Goal: Task Accomplishment & Management: Manage account settings

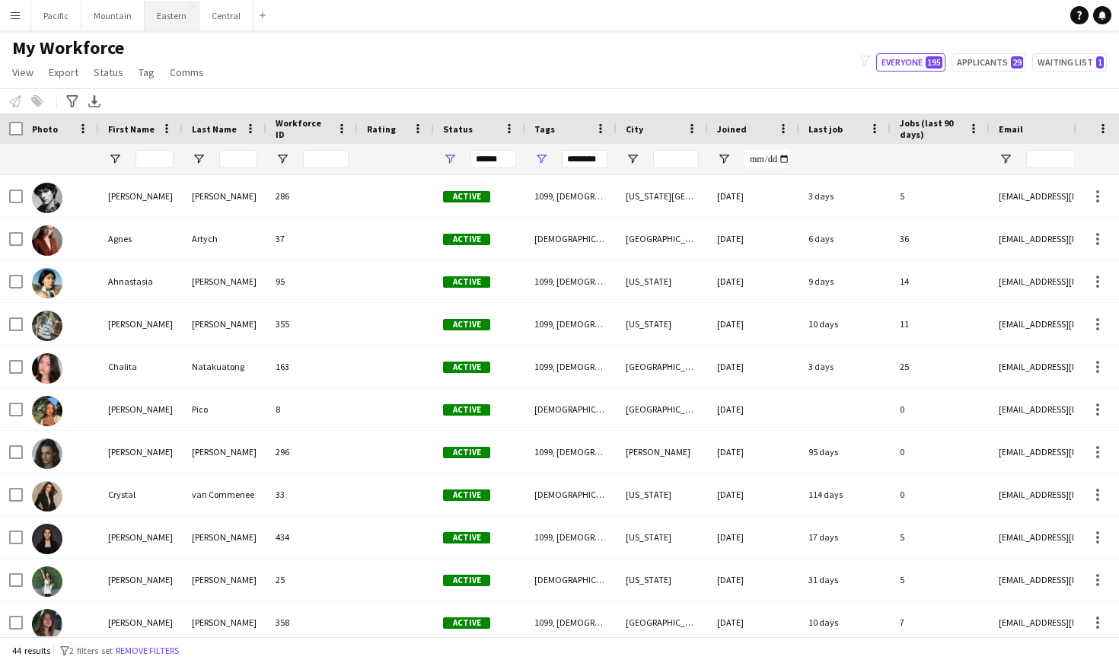
click at [151, 15] on button "Eastern Close" at bounding box center [172, 16] width 55 height 30
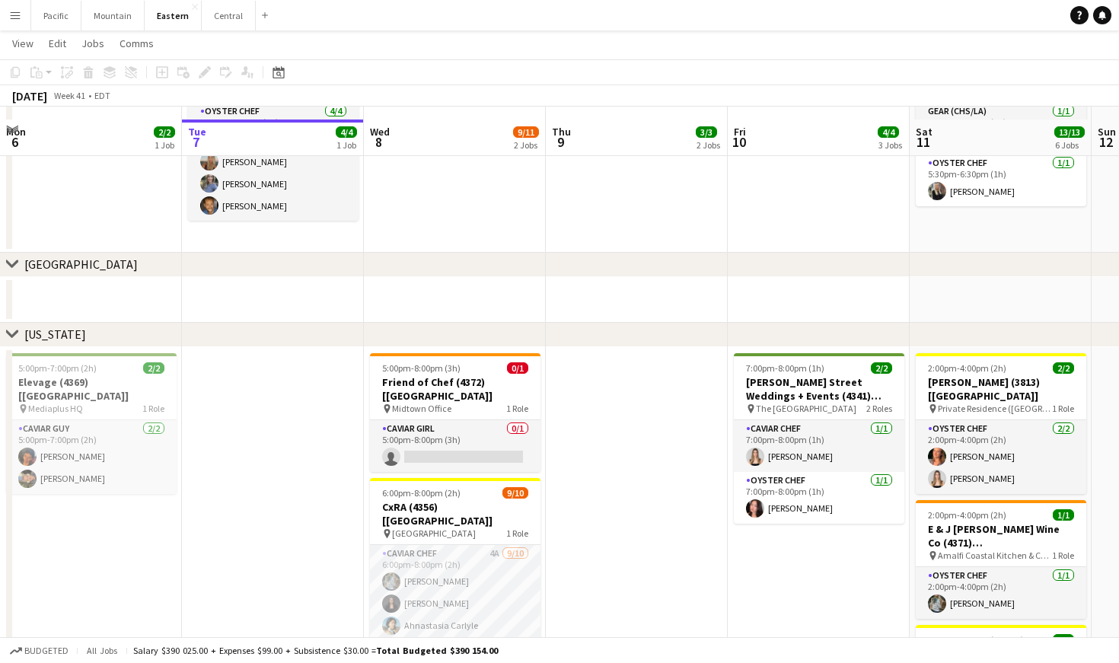
scroll to position [541, 0]
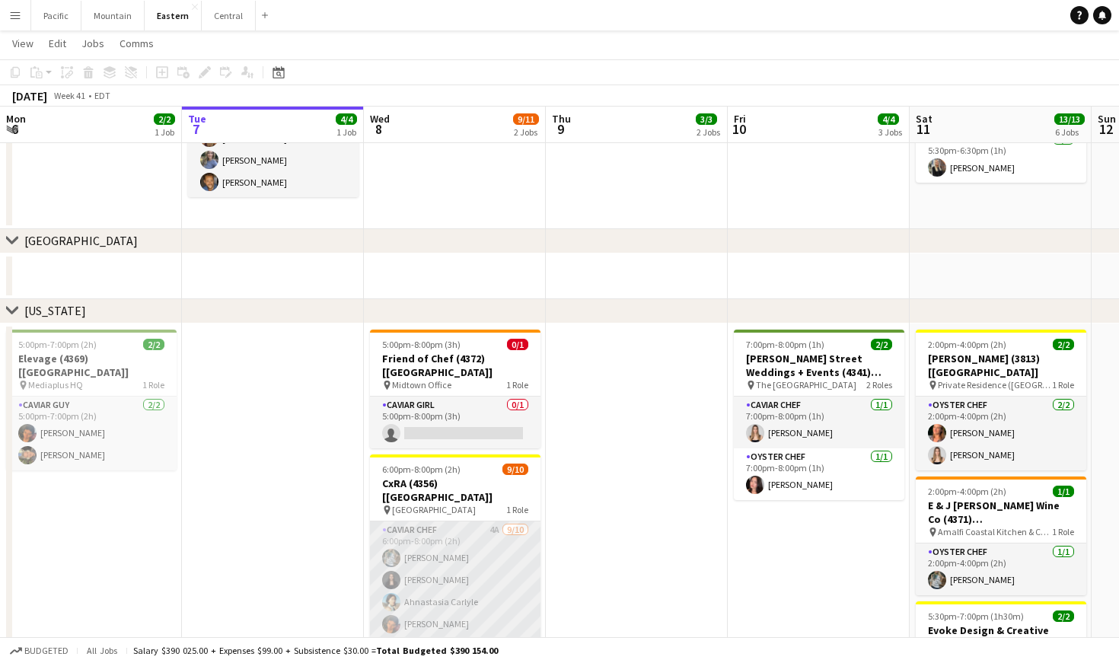
click at [521, 521] on app-card-role "Caviar Chef 4A [DATE] 6:00pm-8:00pm (2h) [PERSON_NAME] [PERSON_NAME] Ahnastasia…" at bounding box center [455, 646] width 170 height 250
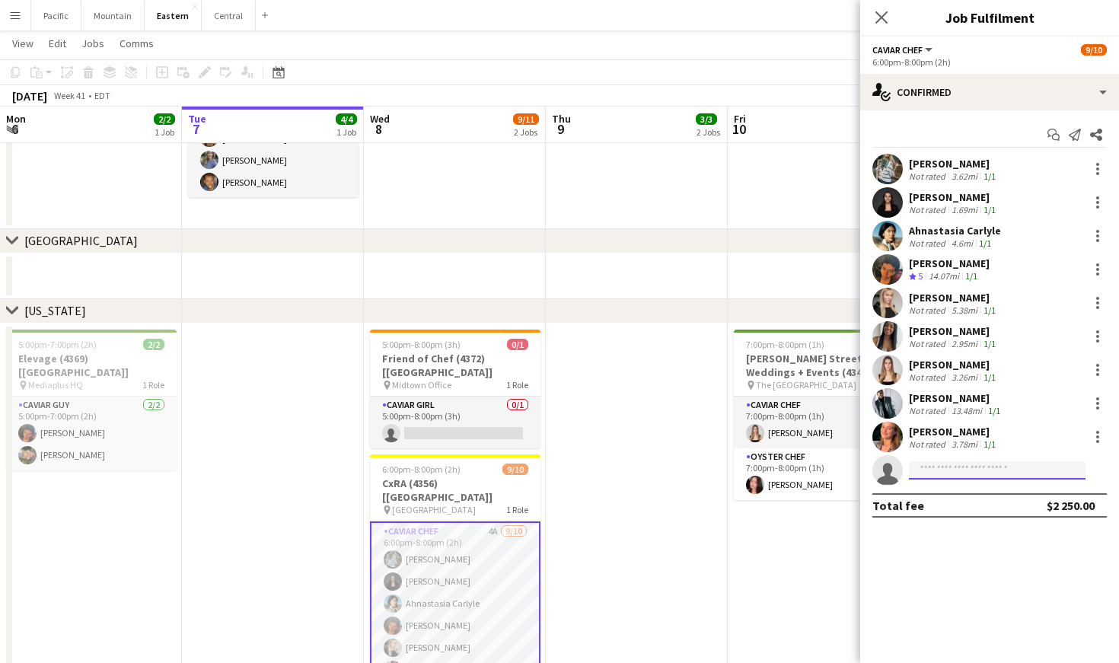
click at [966, 478] on input at bounding box center [997, 470] width 177 height 18
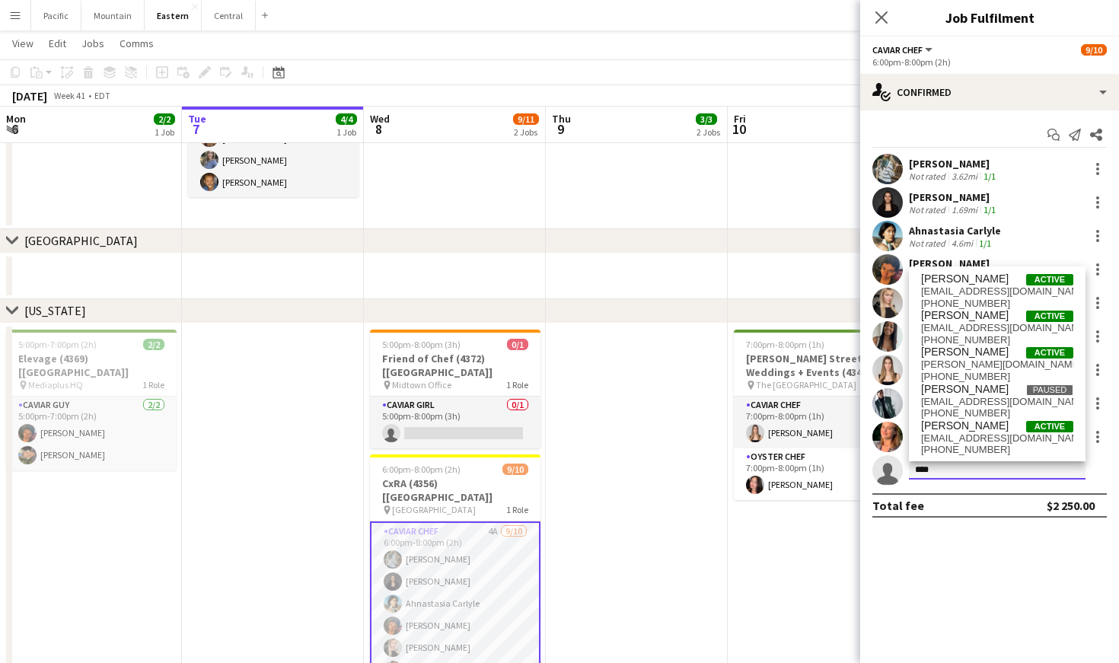
type input "****"
drag, startPoint x: 985, startPoint y: 480, endPoint x: 998, endPoint y: 358, distance: 122.5
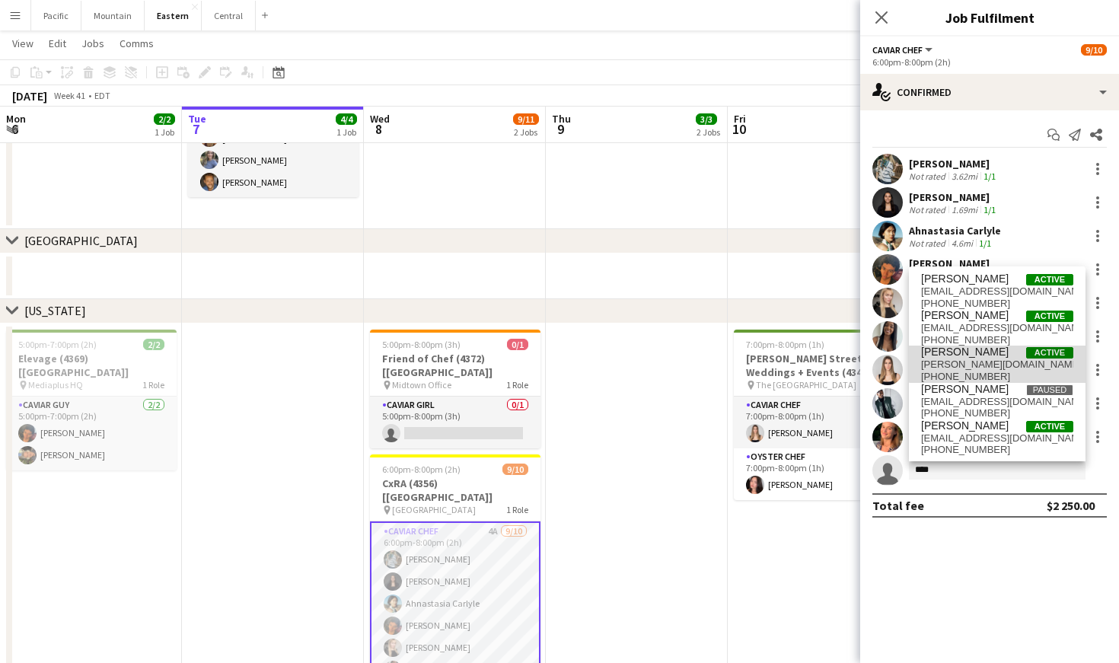
click at [998, 358] on span "[PERSON_NAME][DOMAIN_NAME][EMAIL_ADDRESS][PERSON_NAME][DOMAIN_NAME]" at bounding box center [997, 364] width 152 height 12
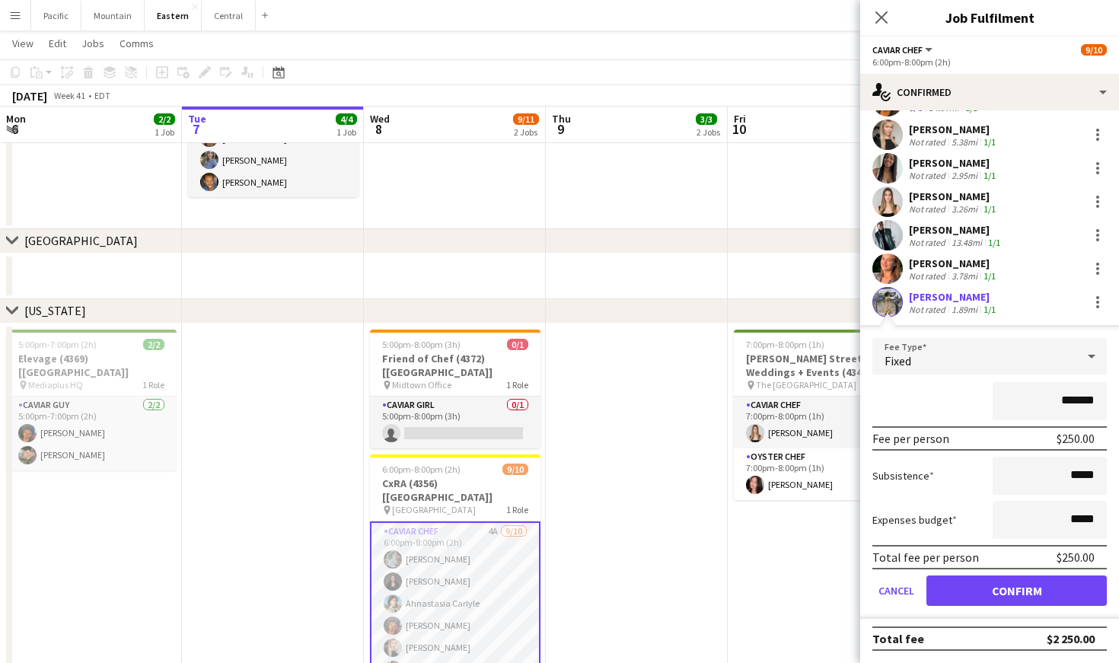
scroll to position [168, 0]
click at [1028, 586] on button "Confirm" at bounding box center [1016, 590] width 180 height 30
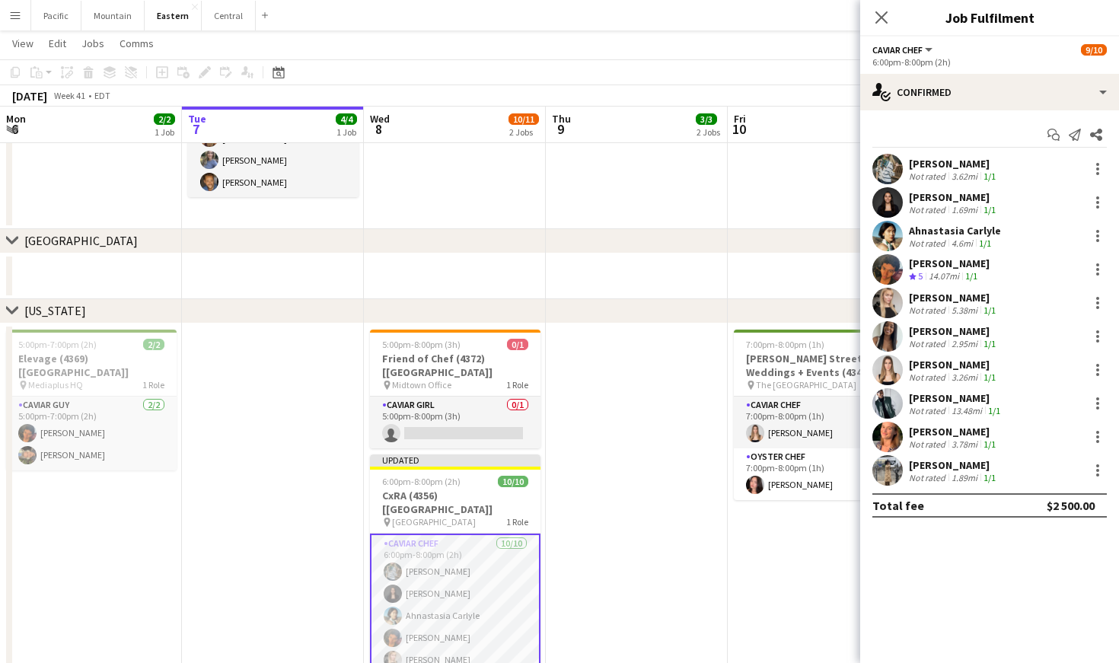
scroll to position [0, 0]
click at [879, 15] on icon at bounding box center [881, 17] width 14 height 14
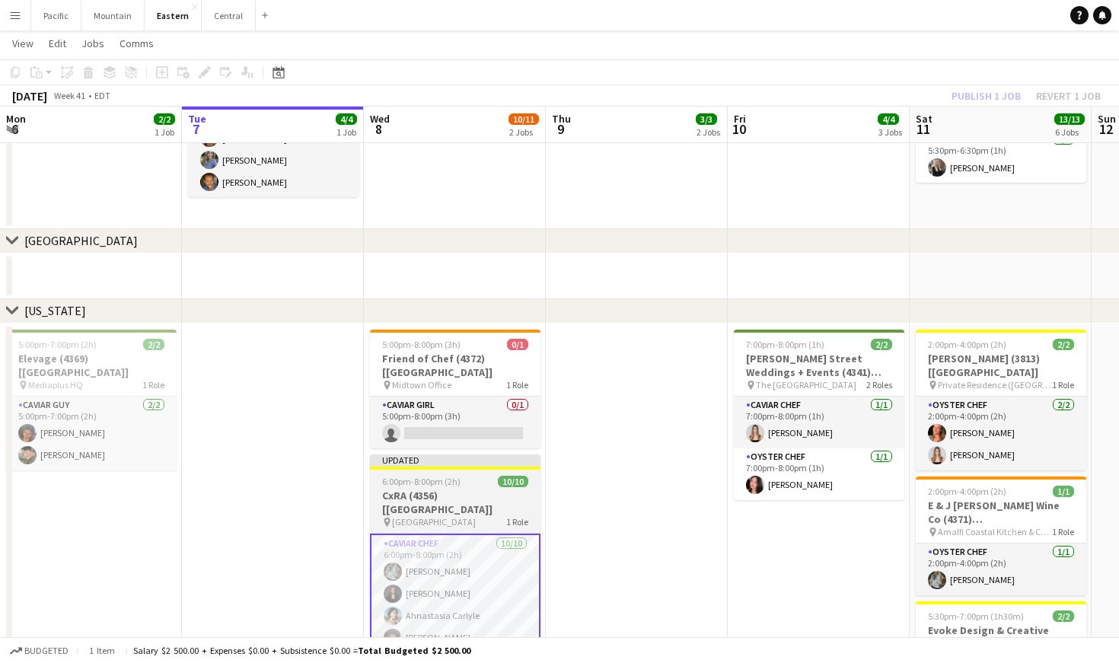
click at [498, 489] on h3 "CxRA (4356) [[GEOGRAPHIC_DATA]]" at bounding box center [455, 502] width 170 height 27
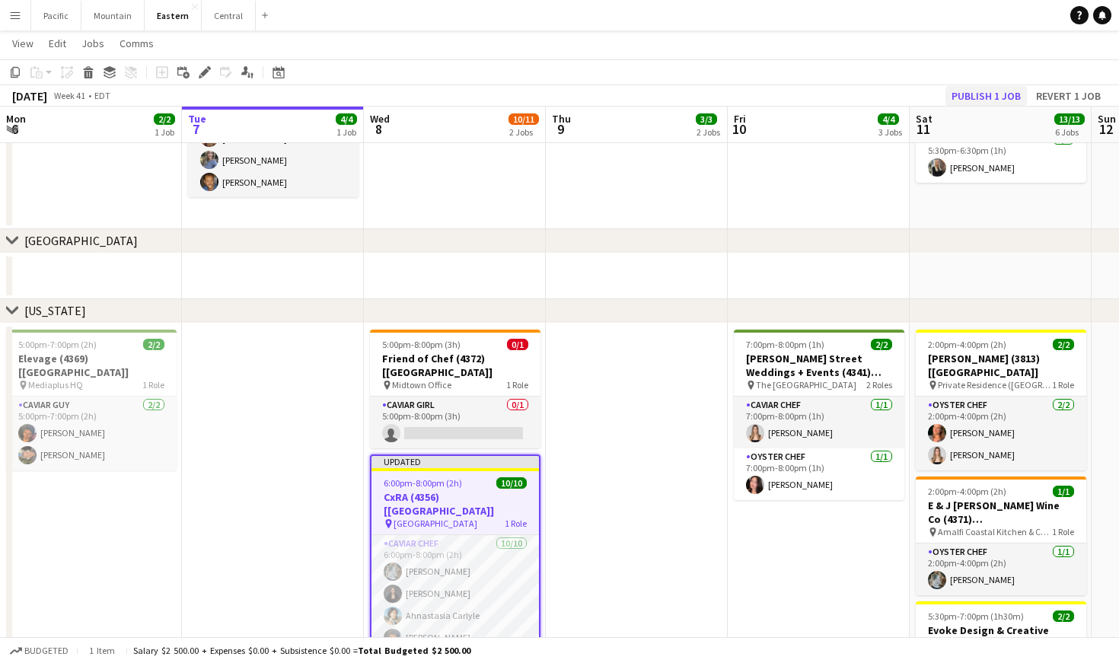
click at [1008, 93] on button "Publish 1 job" at bounding box center [985, 96] width 81 height 20
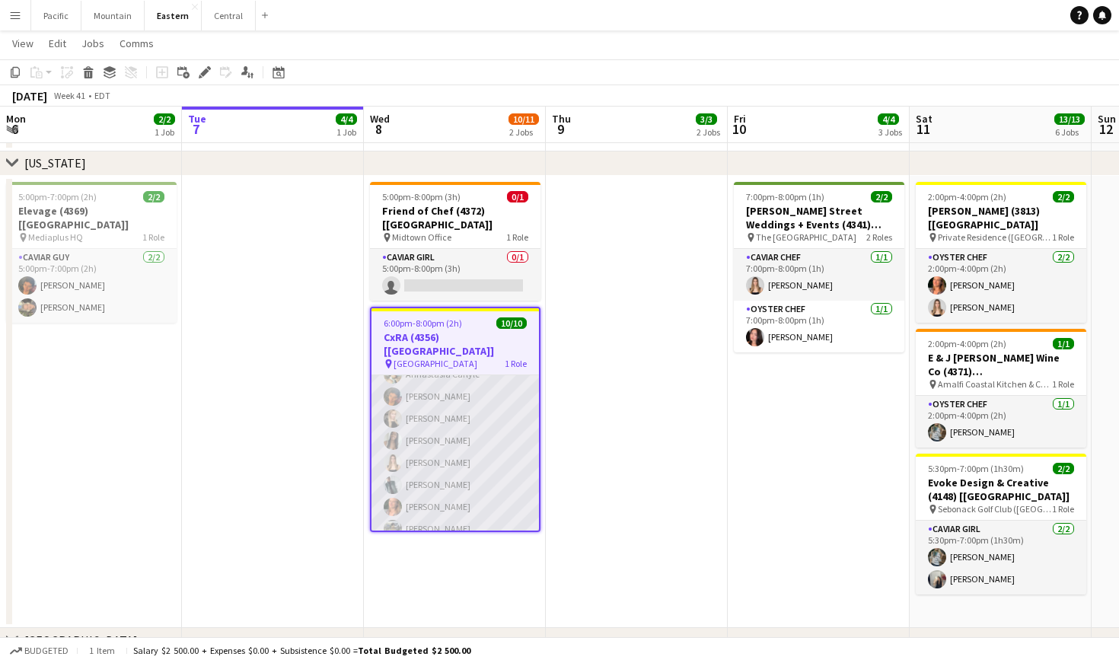
scroll to position [693, 0]
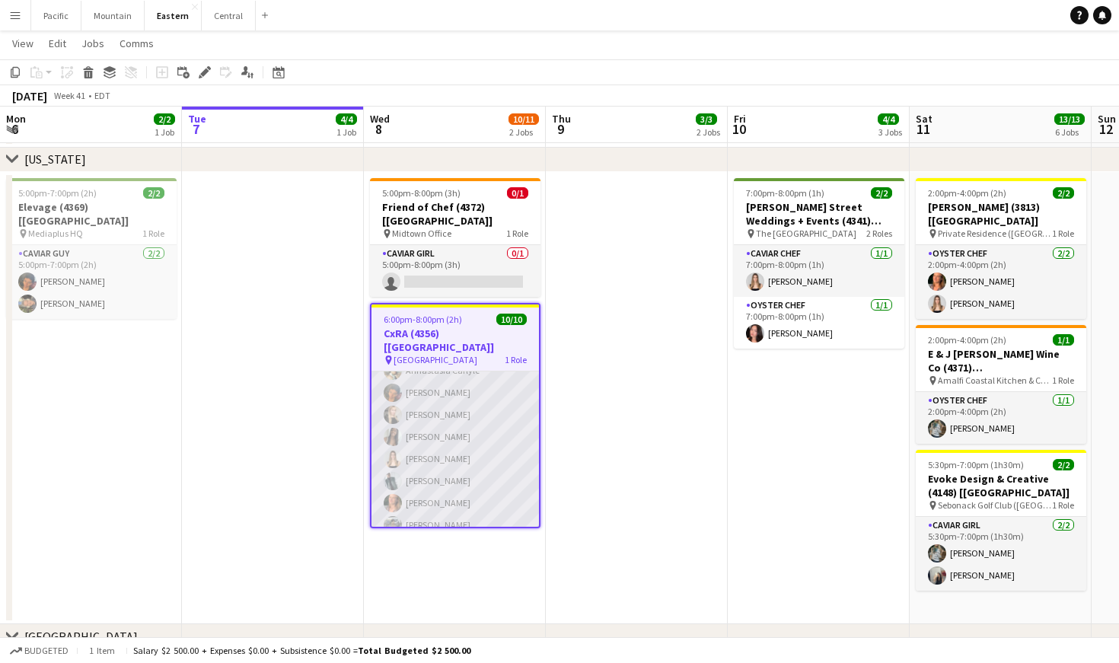
click at [454, 436] on app-card-role "Caviar Chef [DATE] 6:00pm-8:00pm (2h) [PERSON_NAME] [PERSON_NAME] Ahnastasia [P…" at bounding box center [454, 415] width 167 height 250
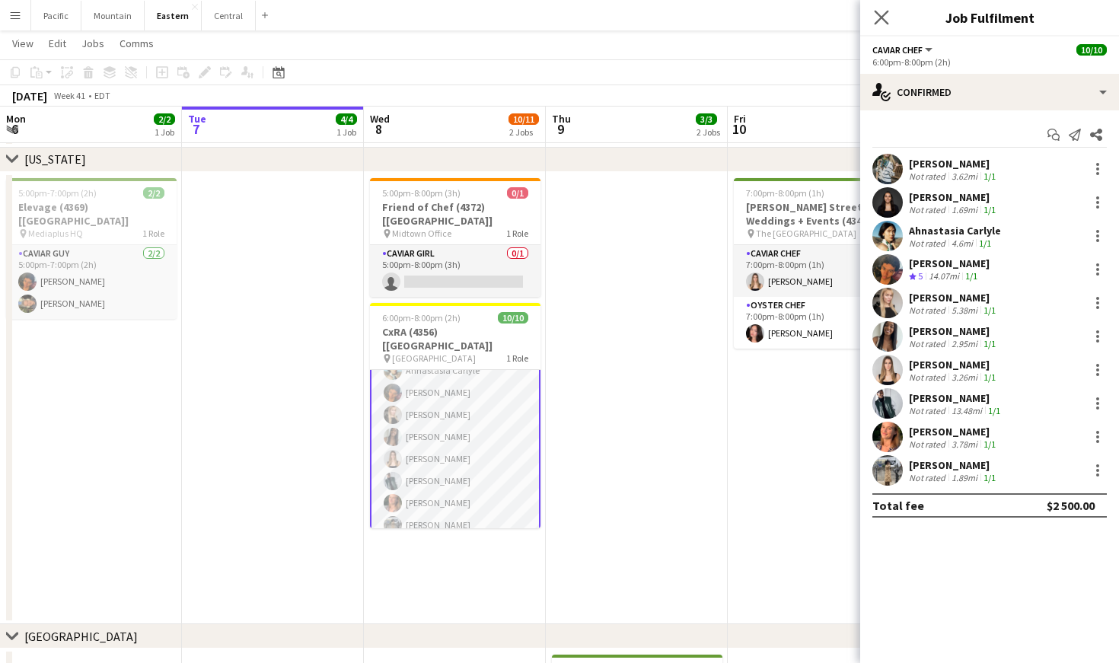
click at [889, 21] on app-icon "Close pop-in" at bounding box center [882, 18] width 22 height 22
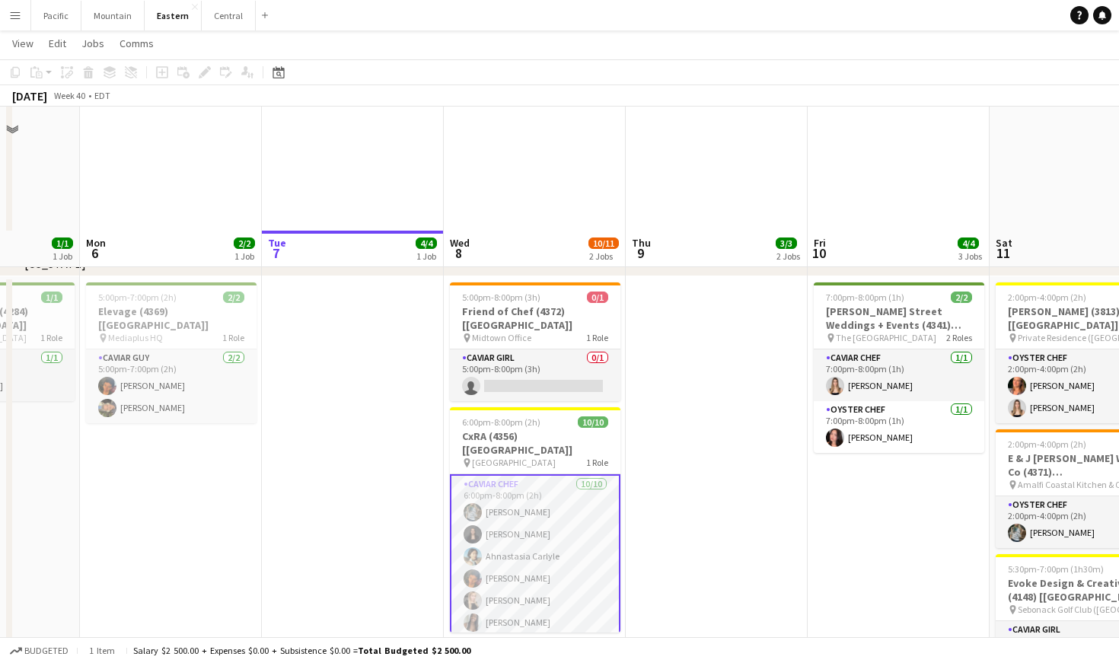
scroll to position [985, 0]
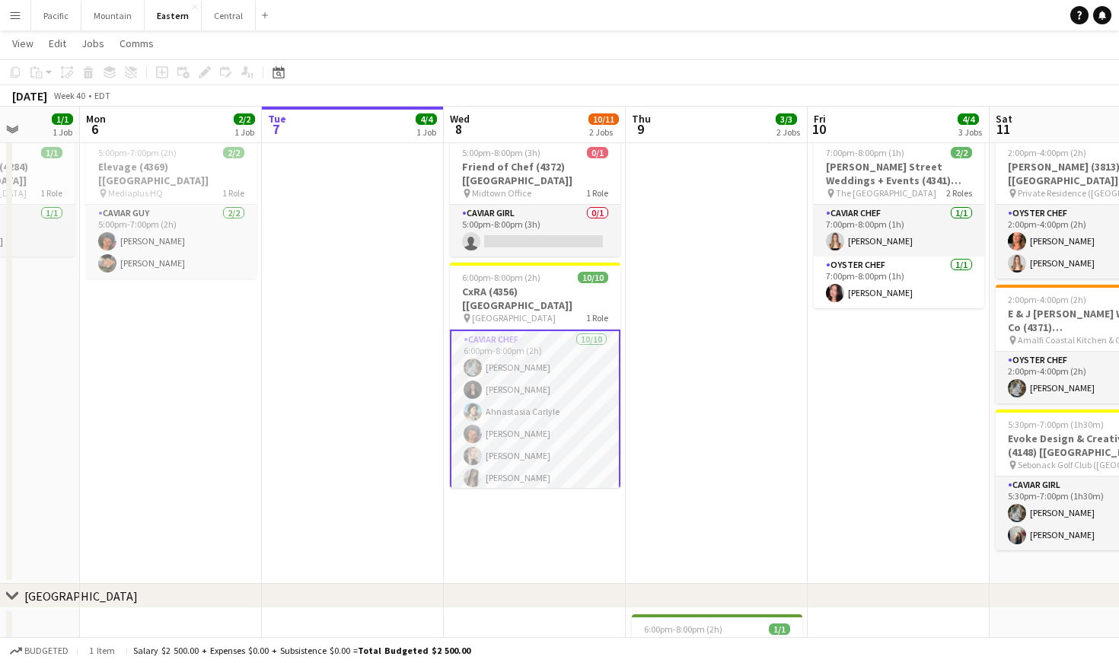
click at [691, 371] on app-date-cell at bounding box center [717, 358] width 182 height 453
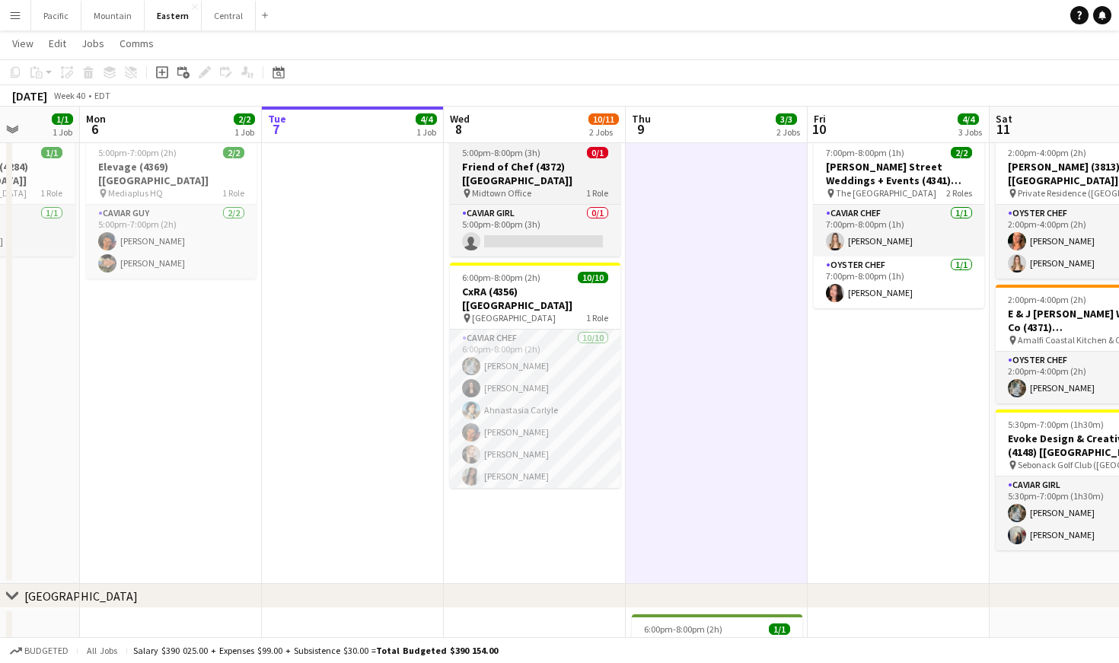
click at [558, 168] on h3 "Friend of Chef (4372) [[GEOGRAPHIC_DATA]]" at bounding box center [535, 173] width 170 height 27
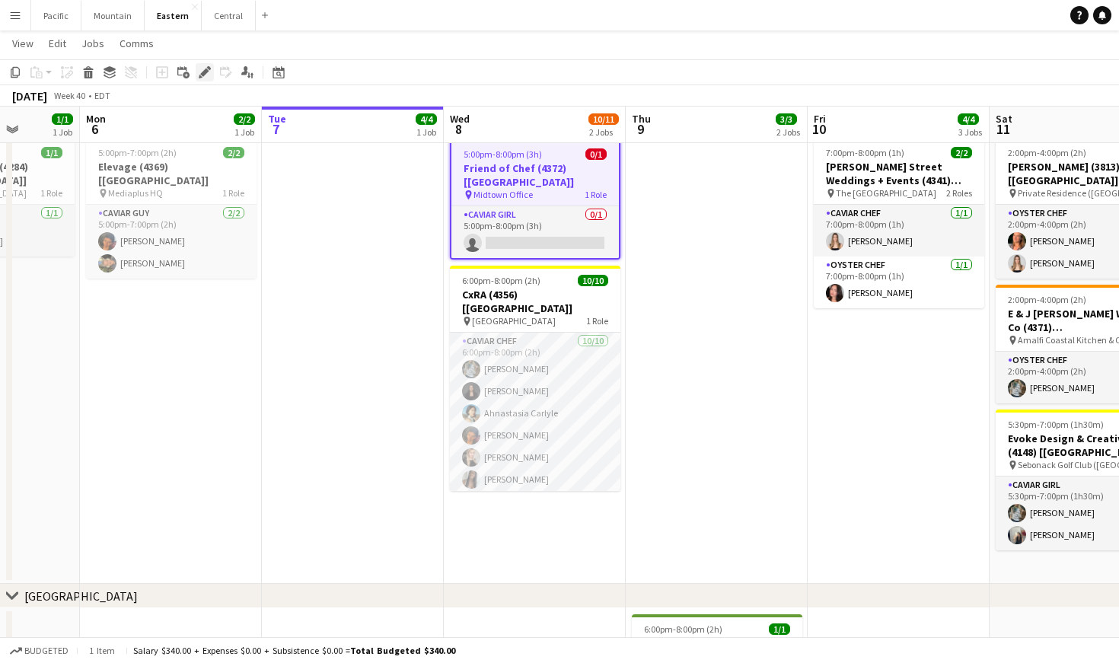
click at [209, 70] on icon "Edit" at bounding box center [205, 72] width 12 height 12
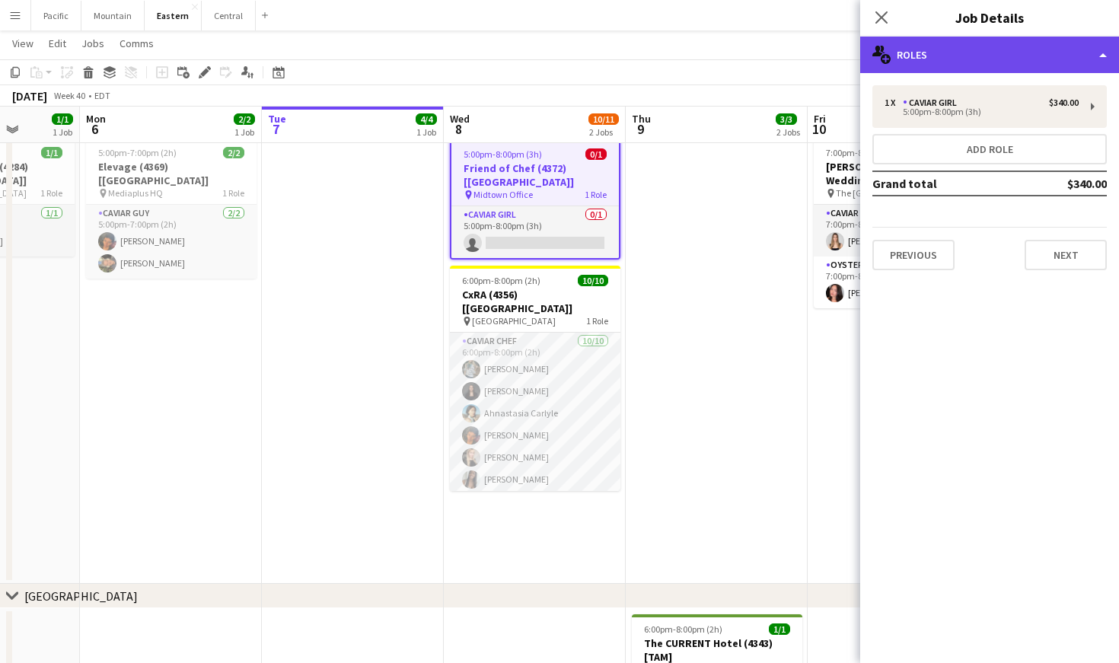
click at [1028, 65] on div "multiple-users-add Roles" at bounding box center [989, 55] width 259 height 37
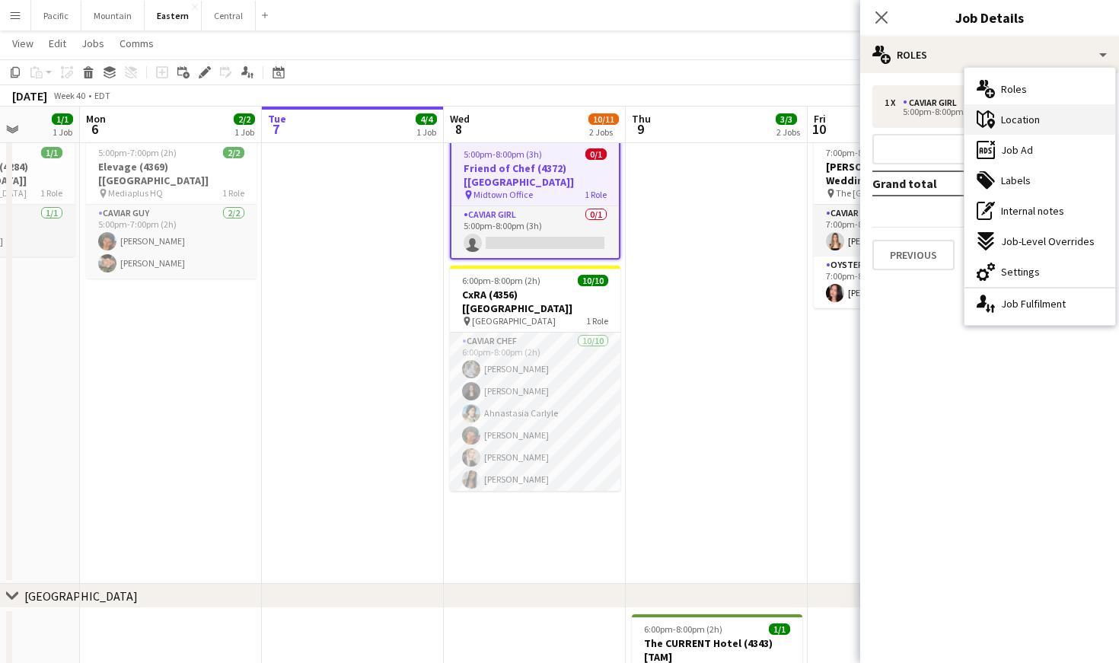
click at [1040, 119] on div "maps-pin-1 Location" at bounding box center [1039, 119] width 151 height 30
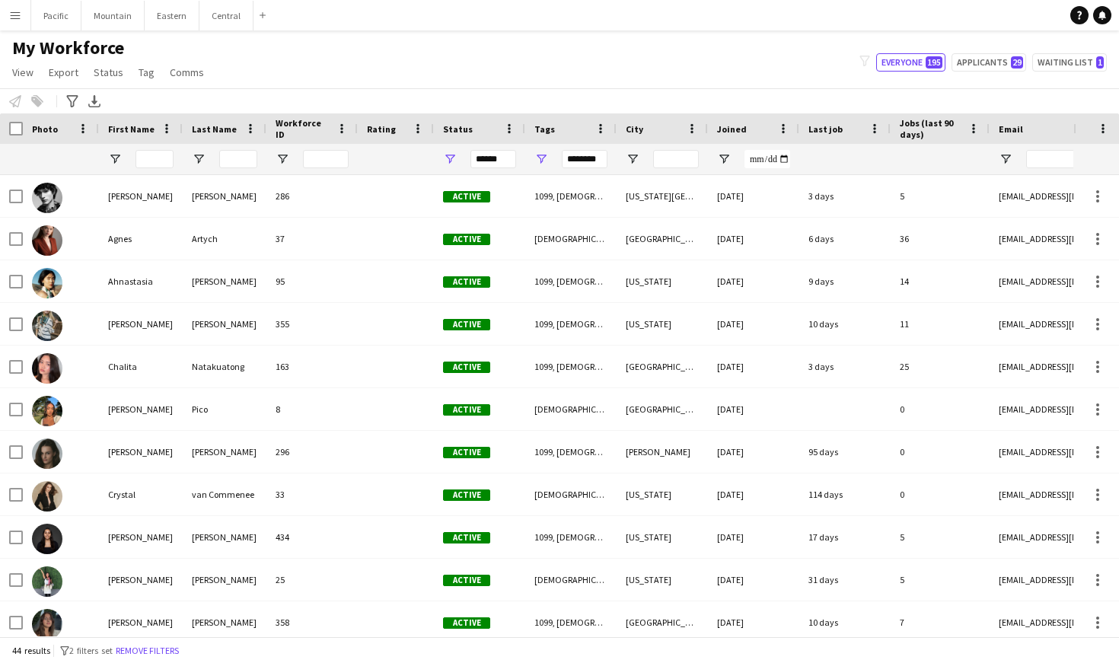
click at [14, 14] on app-icon "Menu" at bounding box center [15, 15] width 12 height 12
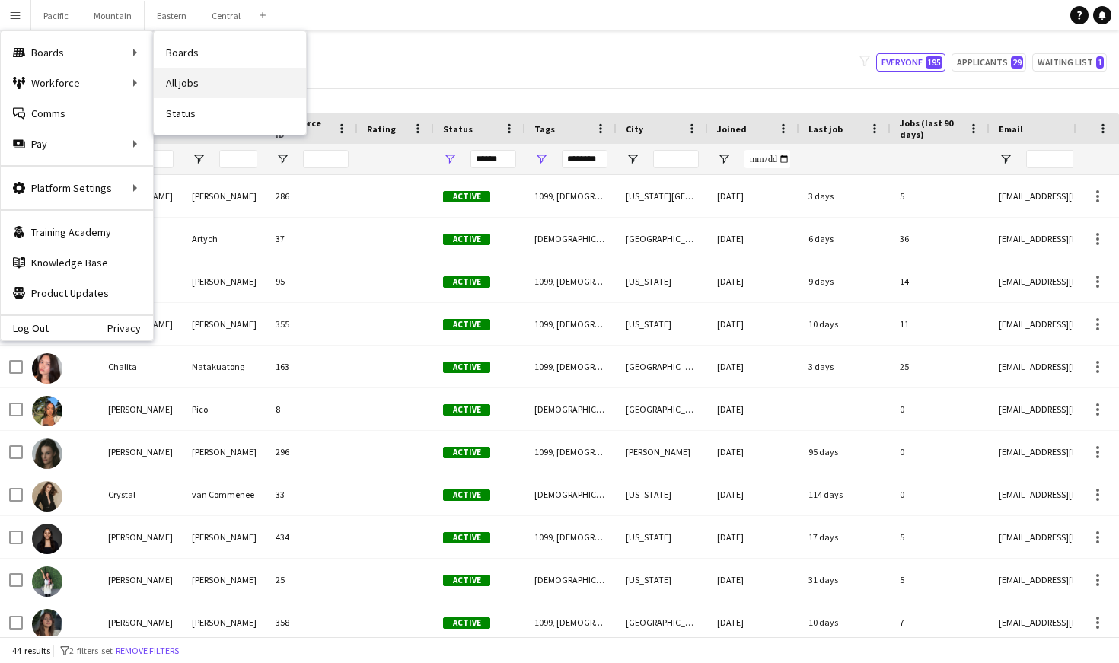
click at [177, 75] on link "All jobs" at bounding box center [230, 83] width 152 height 30
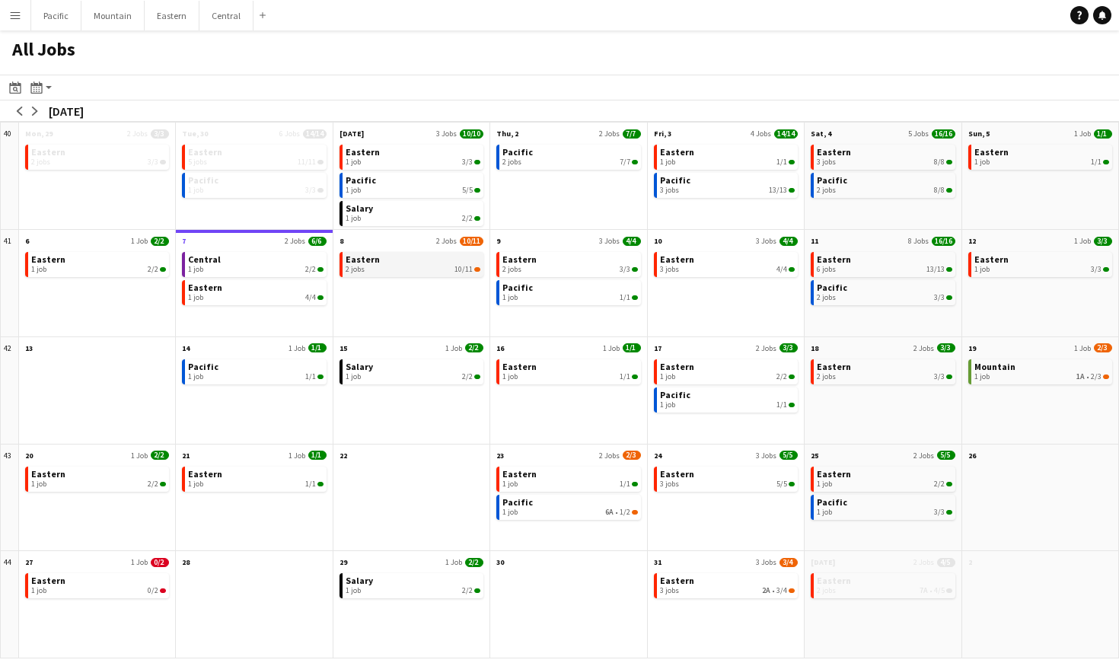
click at [445, 263] on link "Eastern 2 jobs 10/11" at bounding box center [412, 263] width 135 height 22
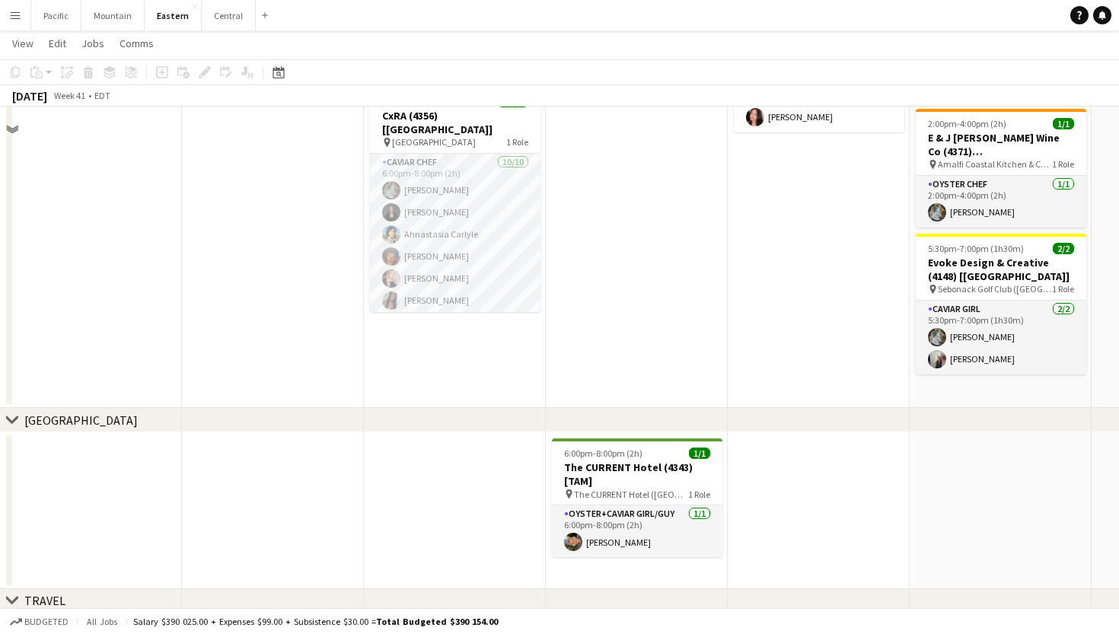
scroll to position [719, 0]
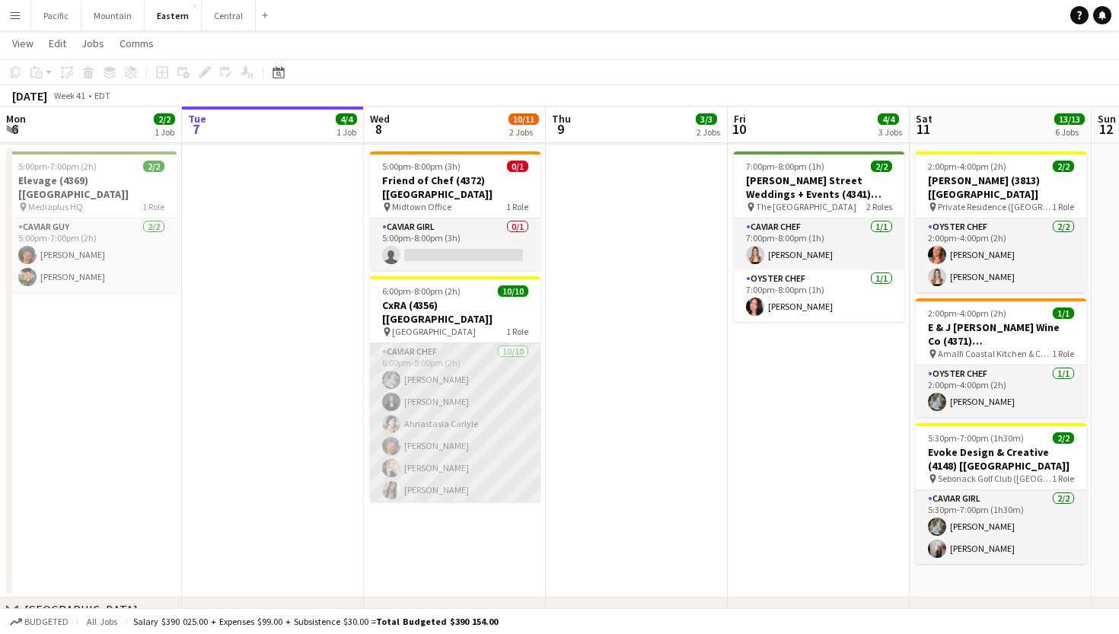
click at [476, 393] on app-card-role "Caviar Chef [DATE] 6:00pm-8:00pm (2h) [PERSON_NAME] [PERSON_NAME] Ahnastasia [P…" at bounding box center [455, 468] width 170 height 250
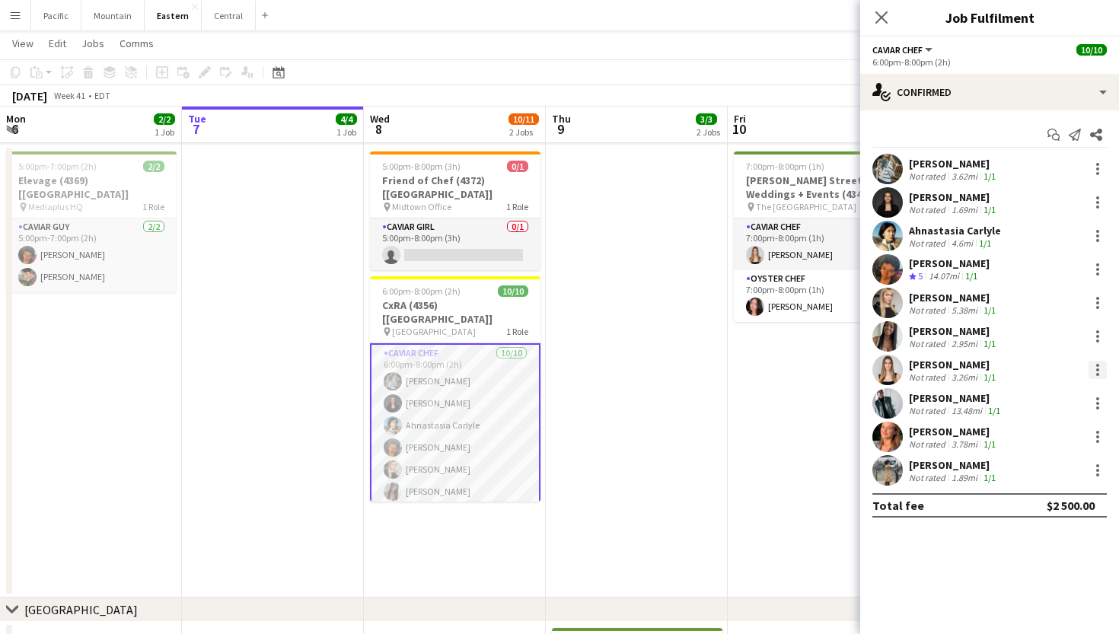
click at [1097, 367] on div at bounding box center [1097, 370] width 18 height 18
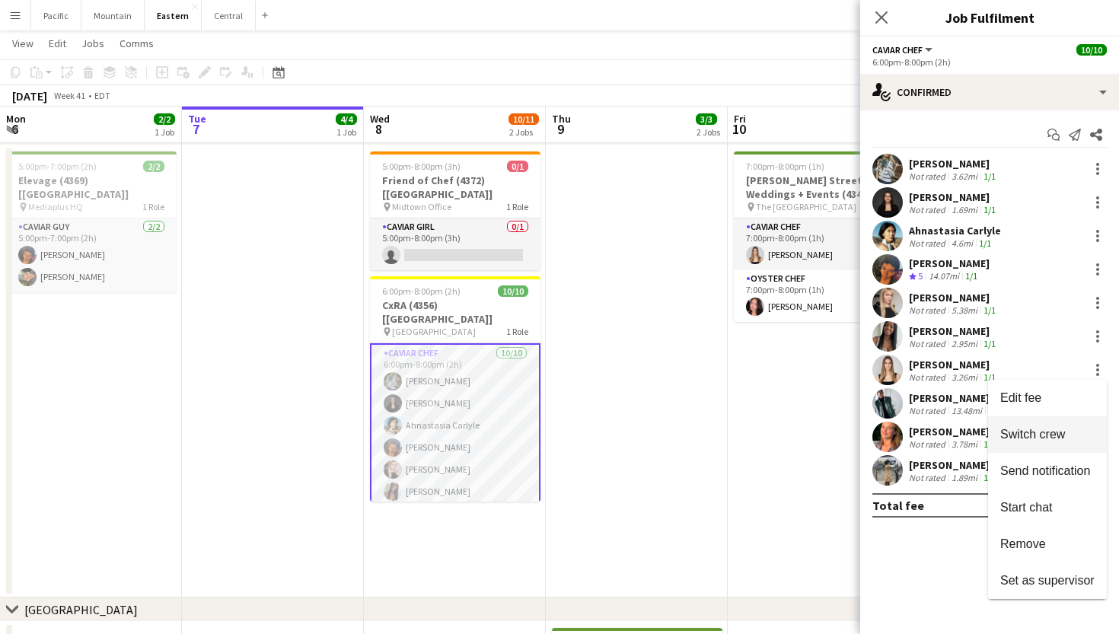
click at [1052, 451] on button "Switch crew" at bounding box center [1047, 434] width 119 height 37
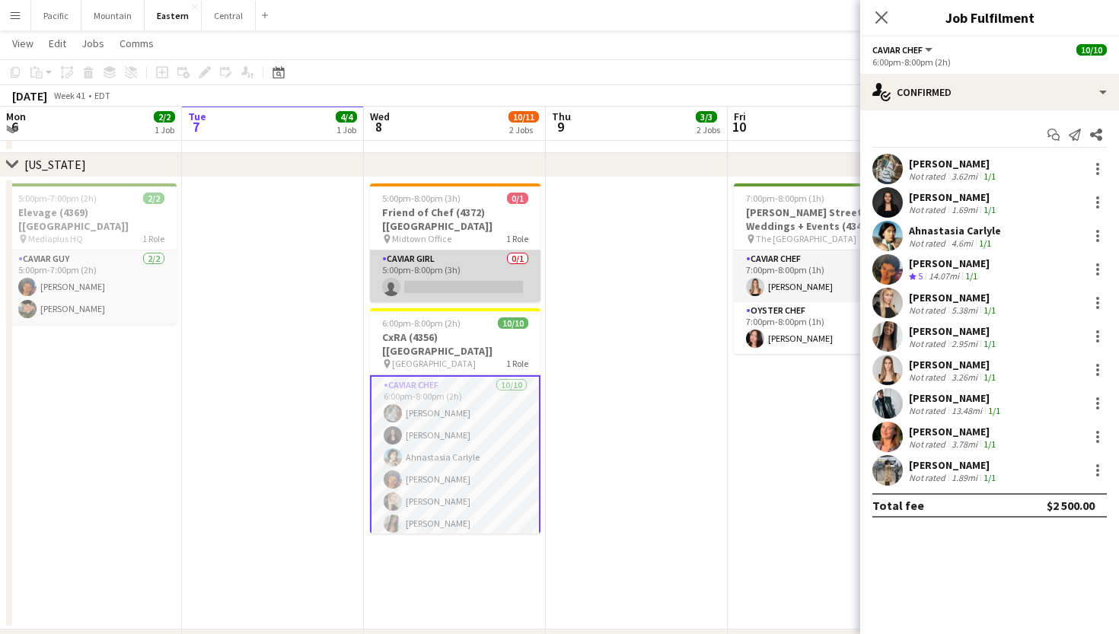
click at [534, 271] on app-card-role "Caviar Girl 0/1 5:00pm-8:00pm (3h) single-neutral-actions" at bounding box center [455, 276] width 170 height 52
click at [534, 271] on app-card-role "Caviar Girl 0/1 5:00pm-8:00pm (3h) single-neutral-actions" at bounding box center [454, 276] width 170 height 52
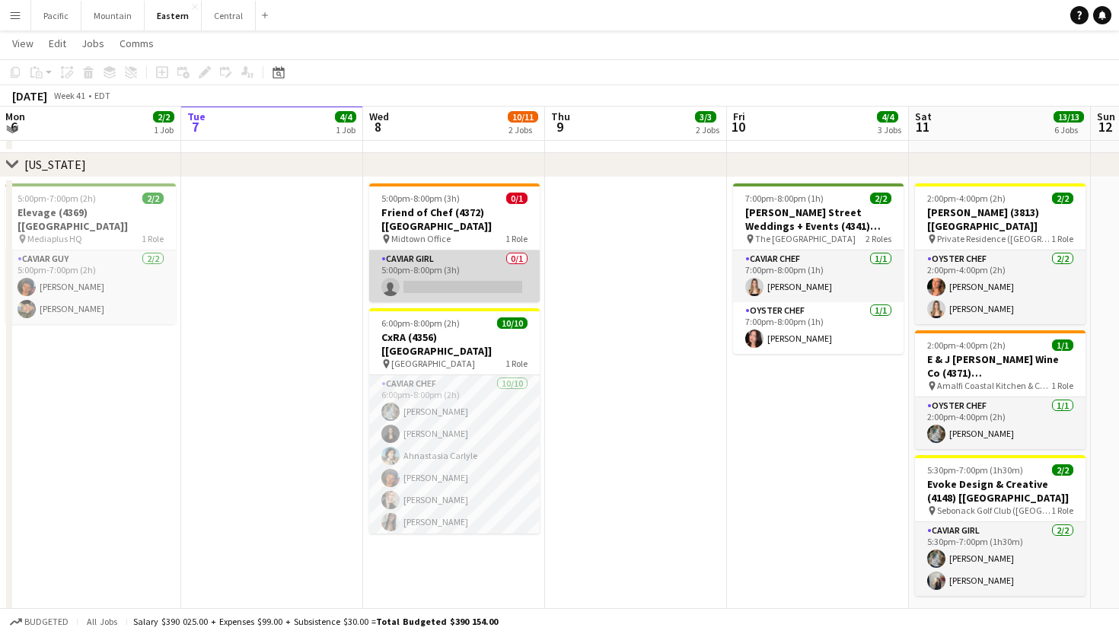
click at [511, 266] on app-card-role "Caviar Girl 0/1 5:00pm-8:00pm (3h) single-neutral-actions" at bounding box center [454, 276] width 170 height 52
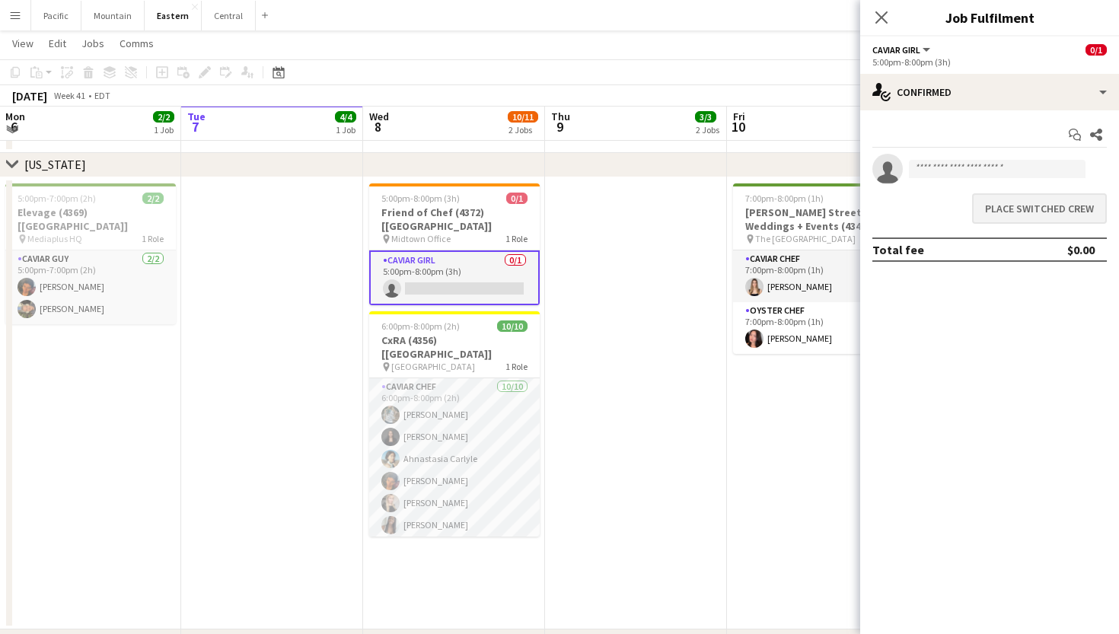
click at [1014, 217] on button "Place switched crew" at bounding box center [1039, 208] width 135 height 30
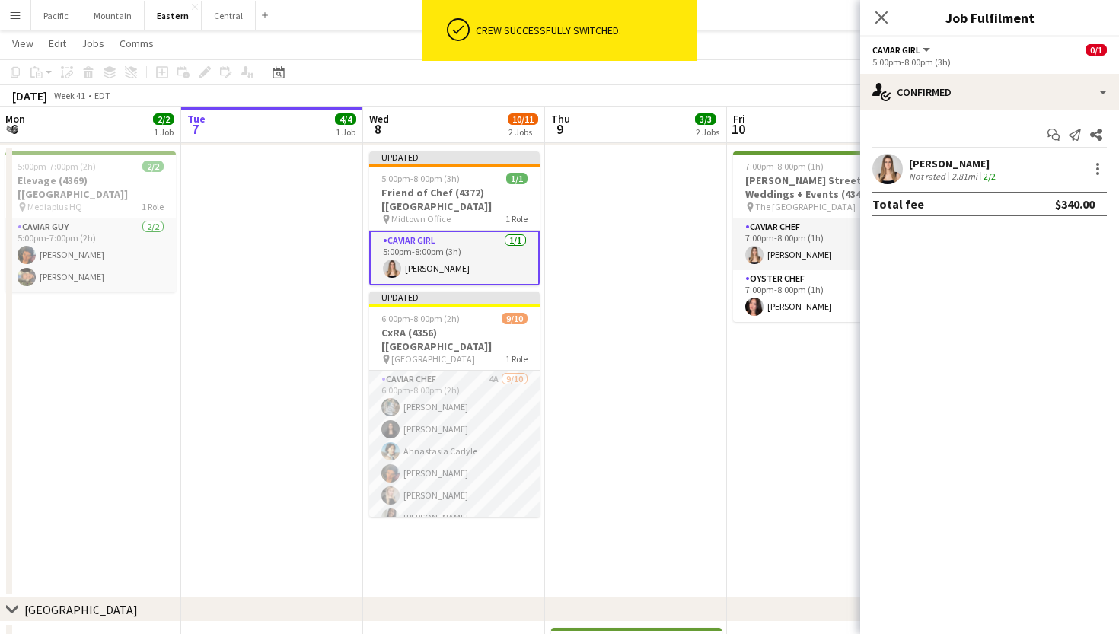
scroll to position [719, 0]
click at [885, 27] on div "Close pop-in" at bounding box center [881, 17] width 43 height 35
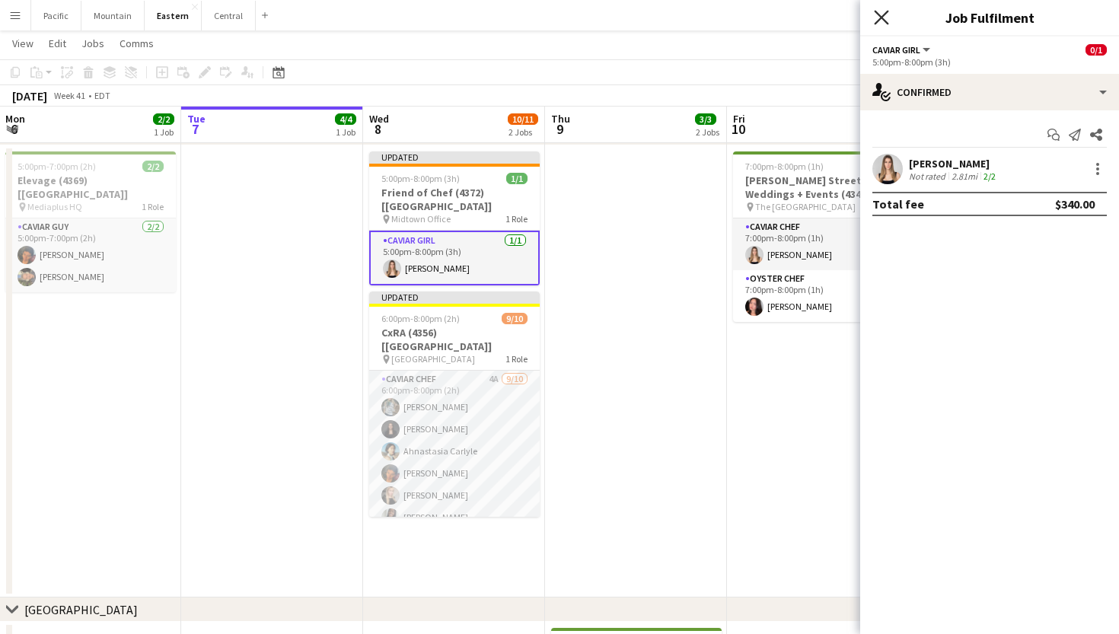
click at [876, 22] on icon at bounding box center [881, 17] width 14 height 14
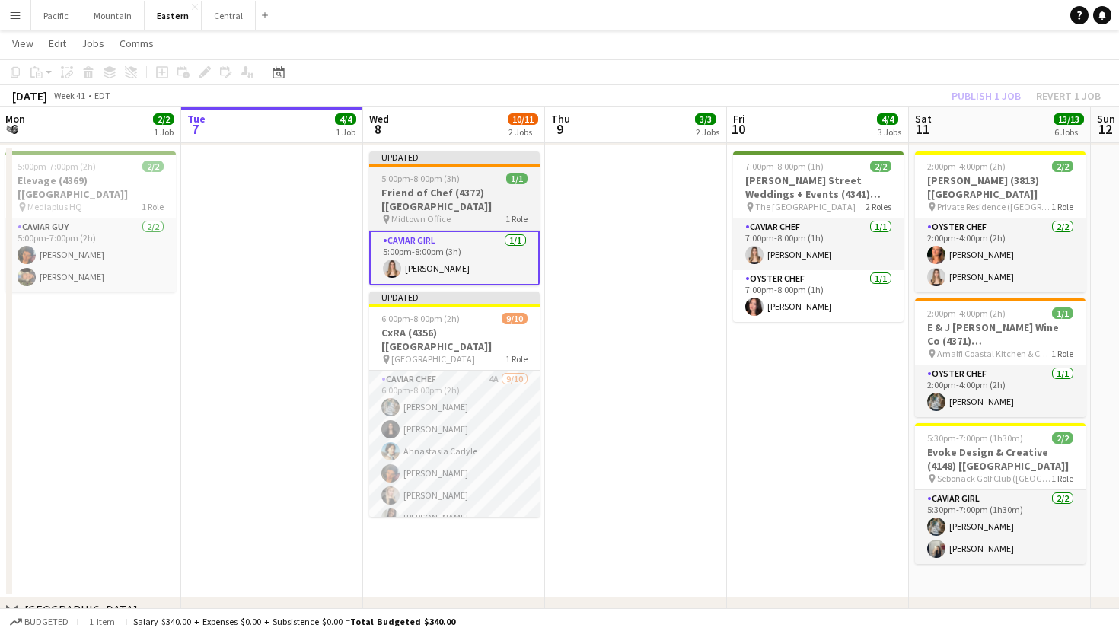
click at [446, 174] on span "5:00pm-8:00pm (3h)" at bounding box center [420, 178] width 78 height 11
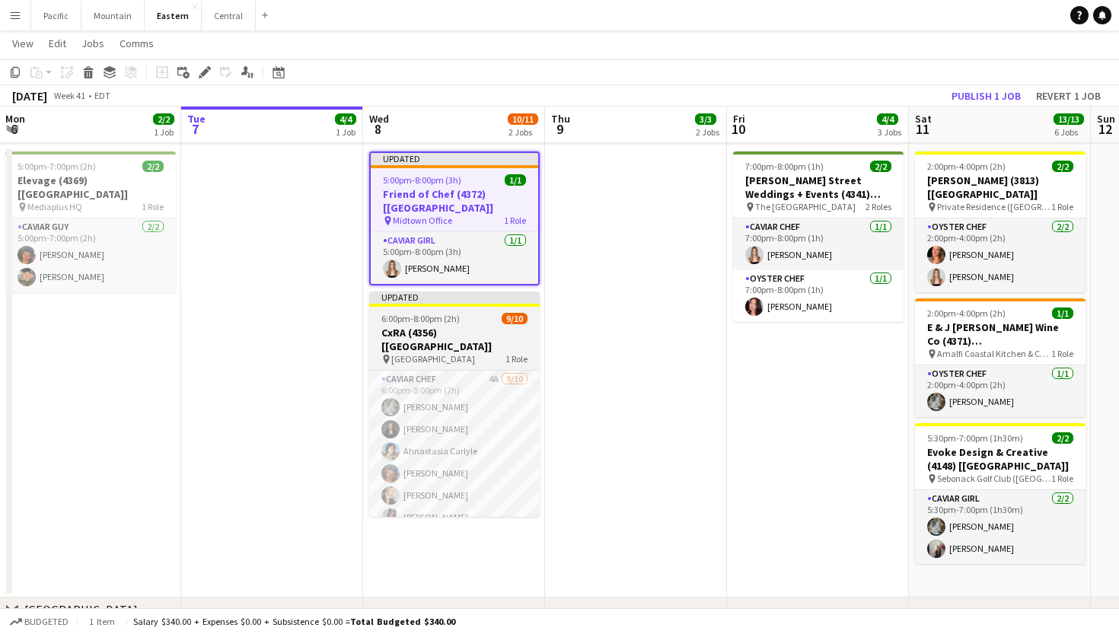
click at [487, 296] on app-job-card "Updated 6:00pm-8:00pm (2h) 9/10 CxRA (4356) [NYC] pin Lincoln Center 1 Role Cav…" at bounding box center [454, 403] width 170 height 225
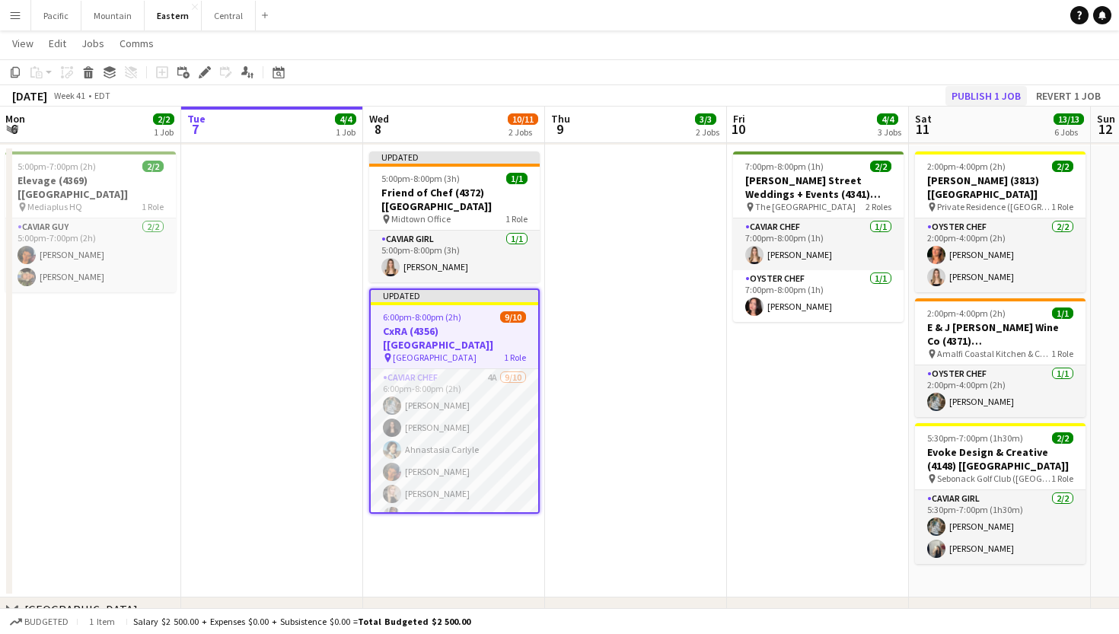
click at [1015, 94] on button "Publish 1 job" at bounding box center [985, 96] width 81 height 20
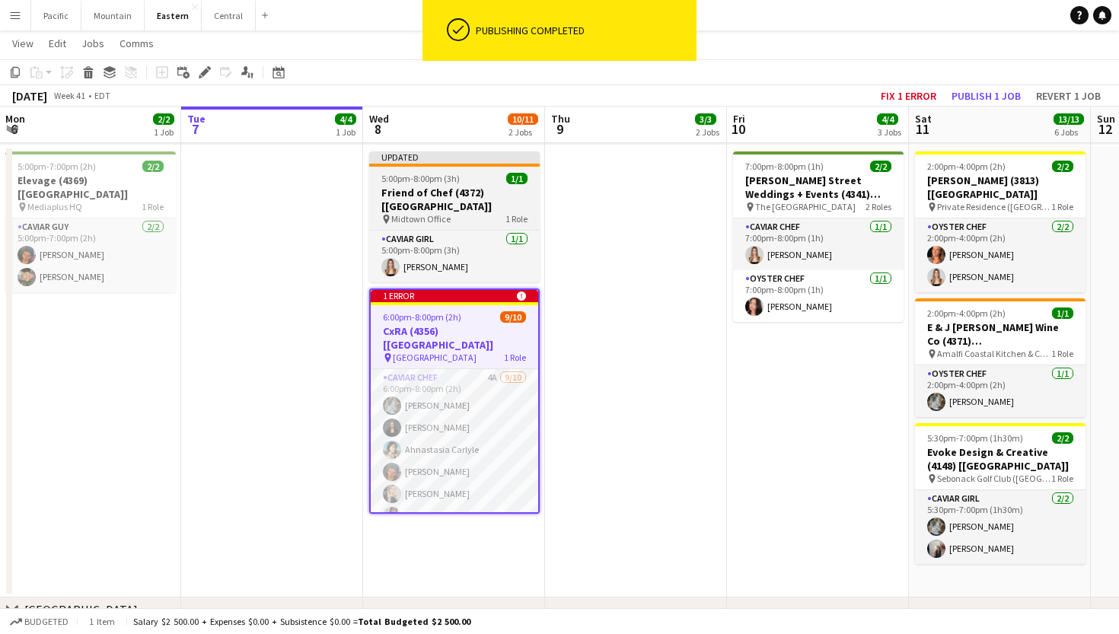
click at [495, 213] on div "pin Midtown Office 1 Role" at bounding box center [454, 219] width 170 height 12
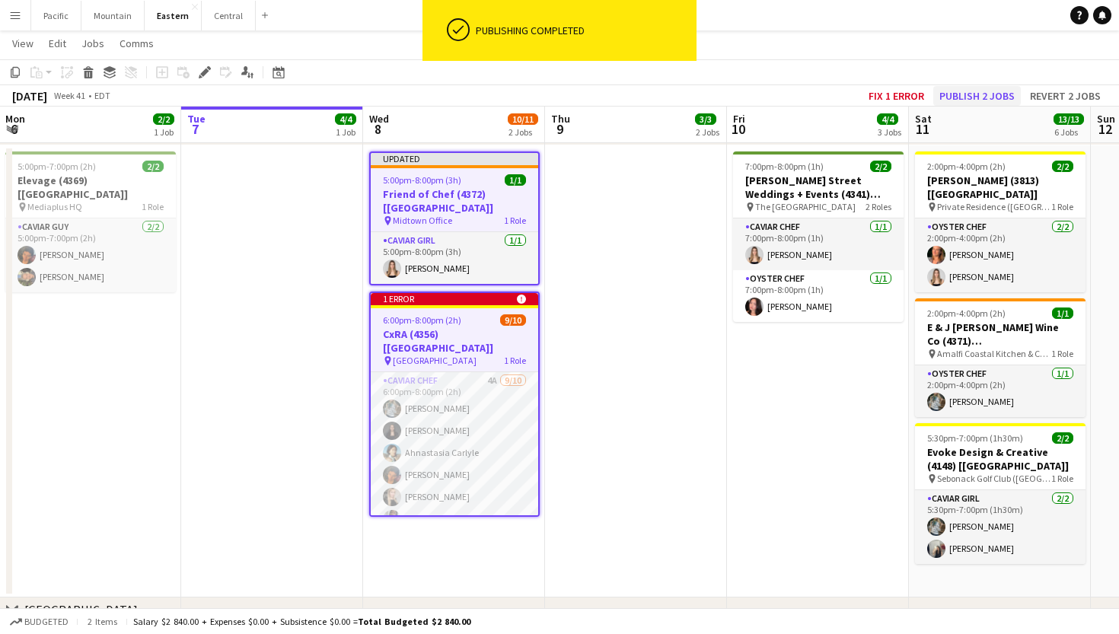
click at [966, 99] on button "Publish 2 jobs" at bounding box center [977, 96] width 88 height 20
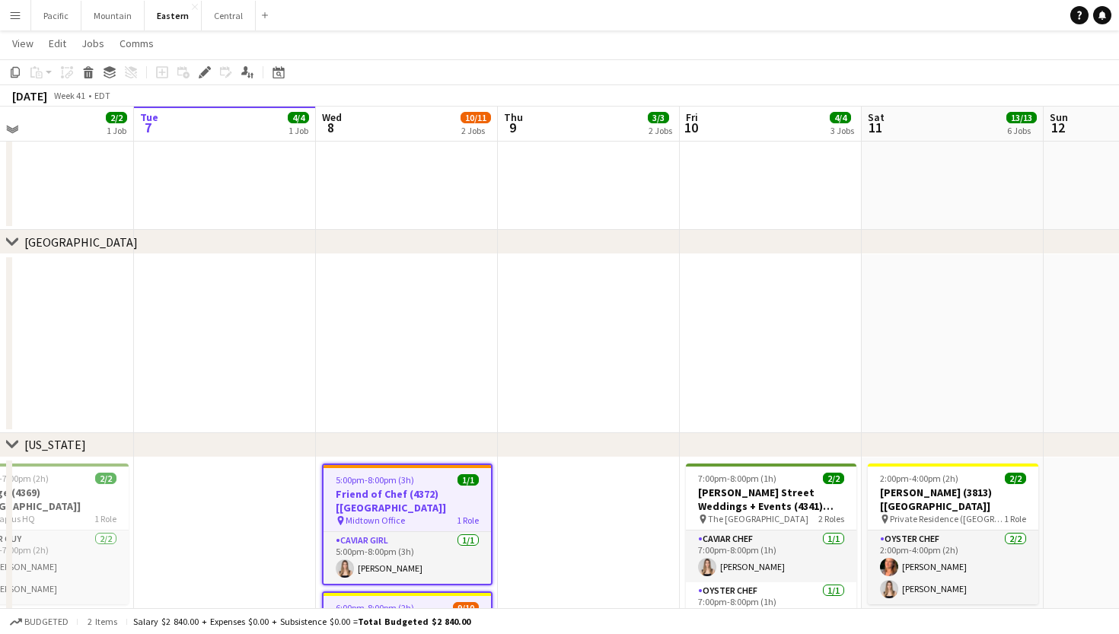
scroll to position [658, 0]
